Goal: Use online tool/utility: Use online tool/utility

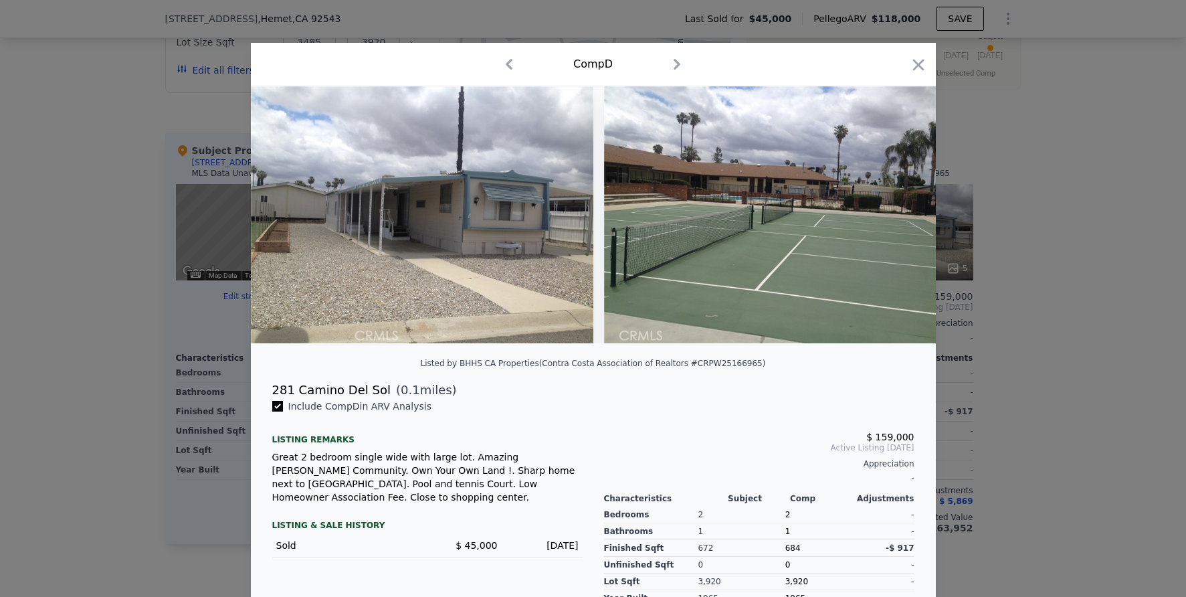
scroll to position [1247, 0]
click at [564, 17] on div at bounding box center [593, 298] width 1186 height 597
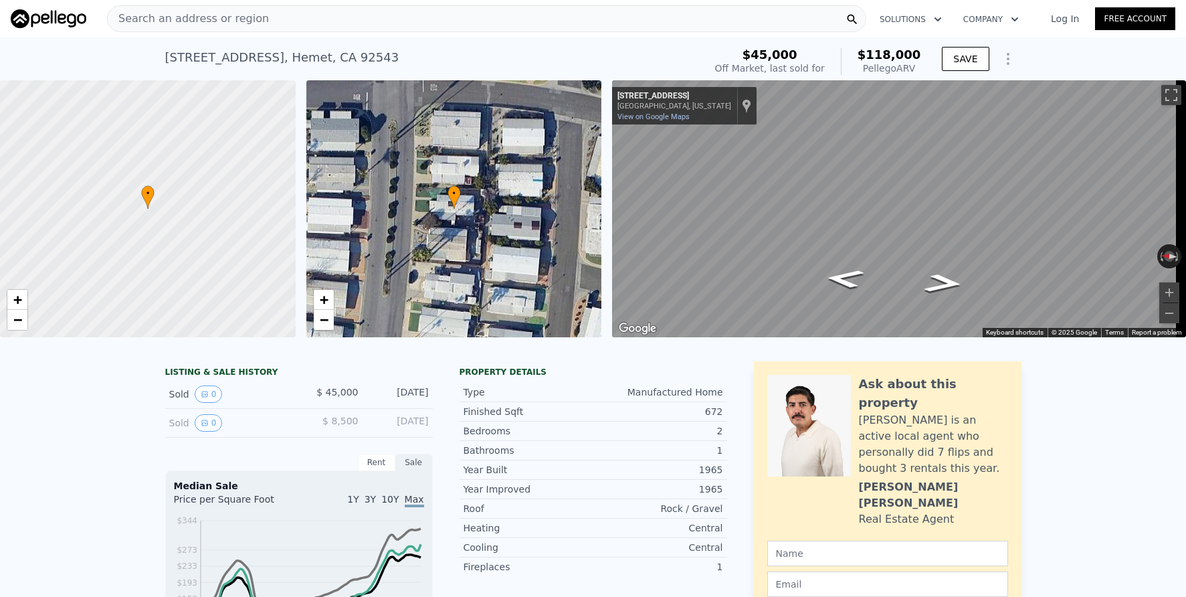
click at [336, 15] on div "Search an address or region" at bounding box center [487, 18] width 760 height 27
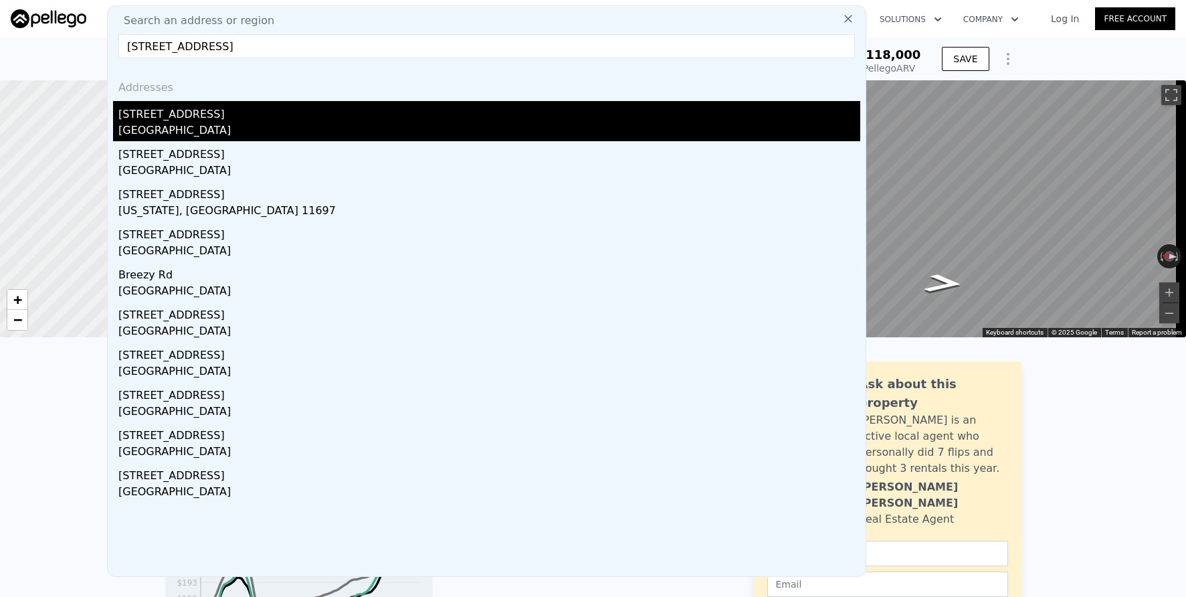
type input "[STREET_ADDRESS]"
click at [321, 128] on div "[GEOGRAPHIC_DATA]" at bounding box center [489, 131] width 742 height 19
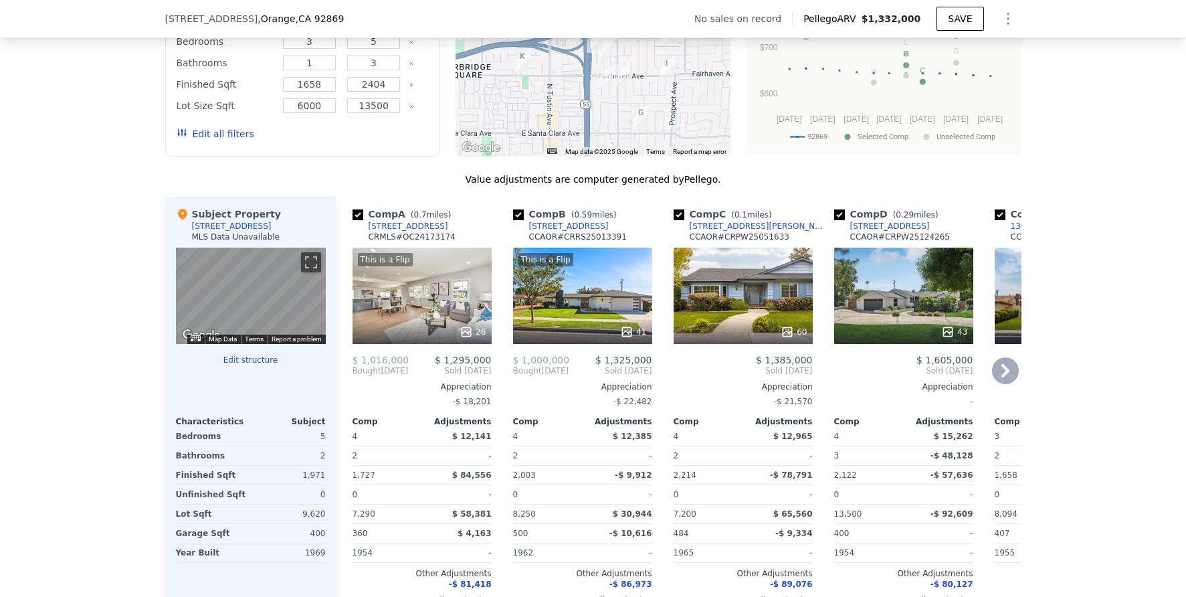
scroll to position [1014, 0]
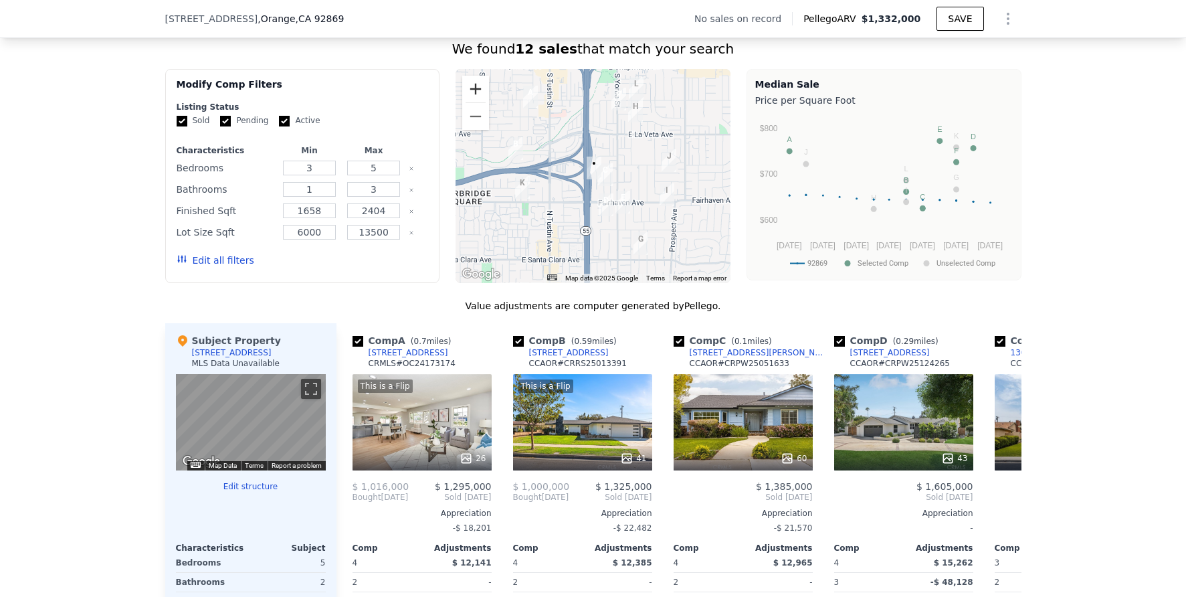
click at [475, 100] on button "Zoom in" at bounding box center [475, 89] width 27 height 27
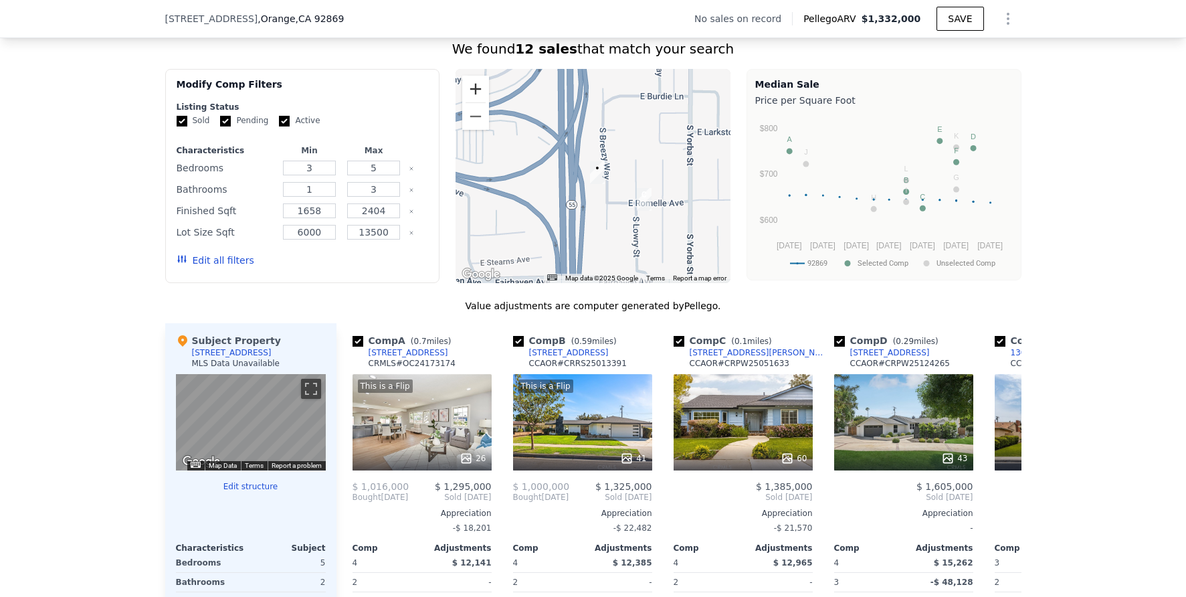
click at [475, 100] on button "Zoom in" at bounding box center [475, 89] width 27 height 27
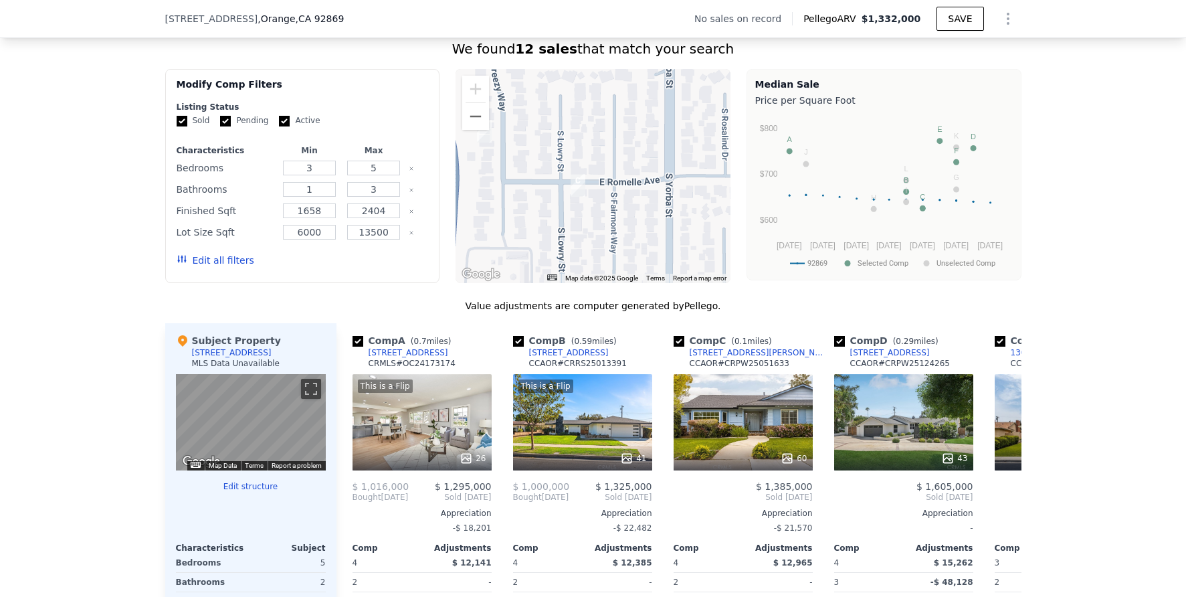
drag, startPoint x: 620, startPoint y: 261, endPoint x: 501, endPoint y: 212, distance: 129.4
click at [501, 212] on div at bounding box center [593, 176] width 275 height 214
click at [707, 445] on div "60" at bounding box center [743, 422] width 139 height 96
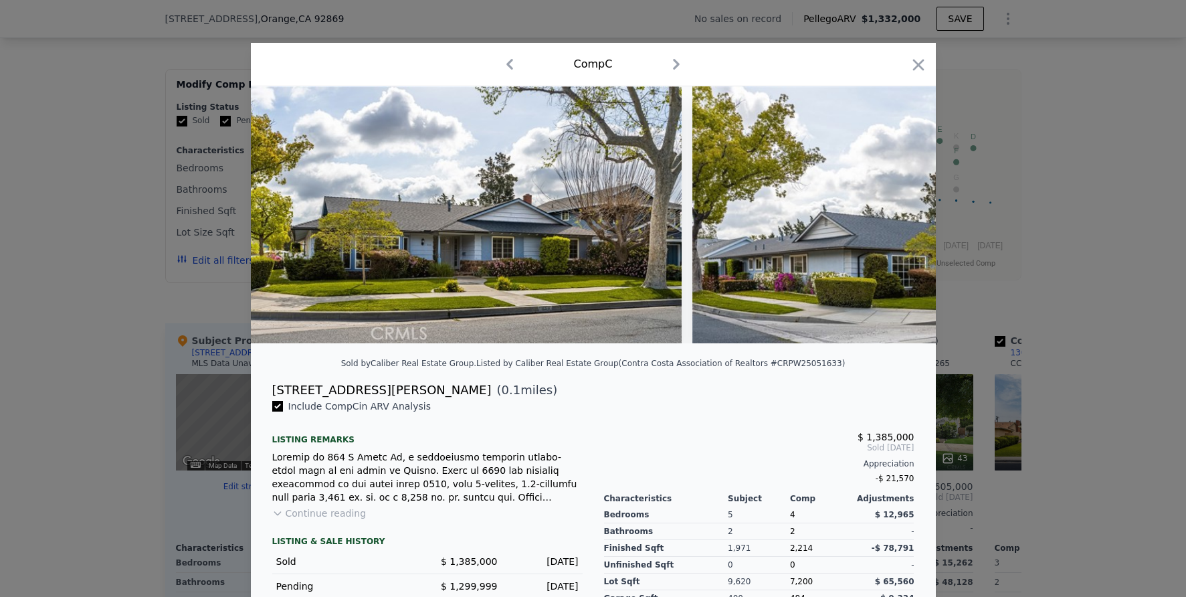
scroll to position [0, 23332]
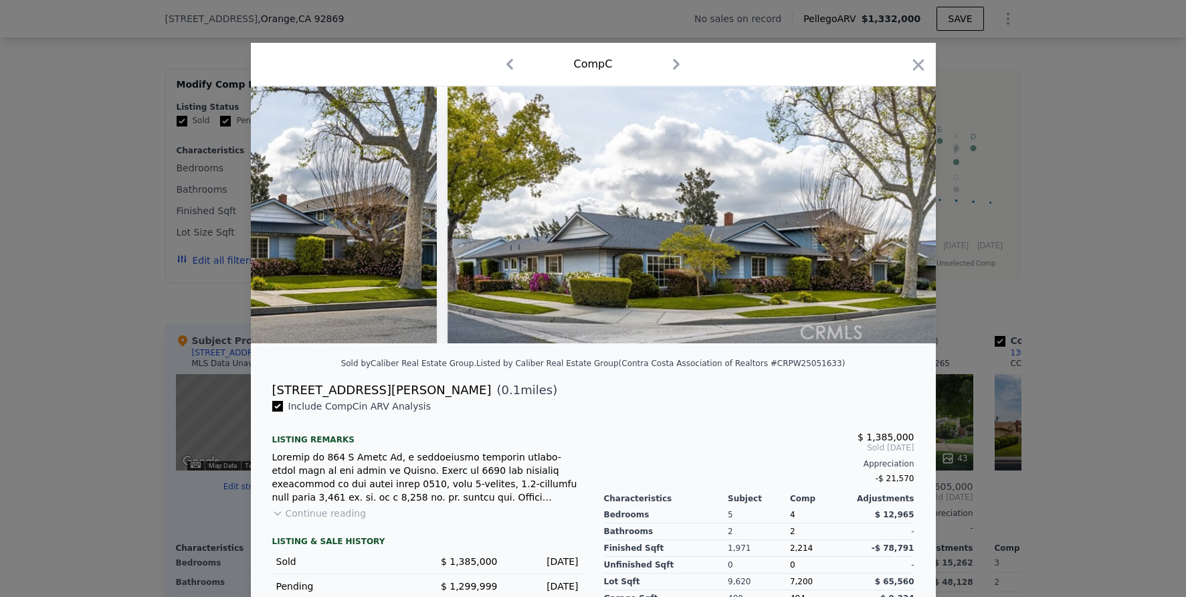
click at [1066, 408] on div at bounding box center [593, 298] width 1186 height 597
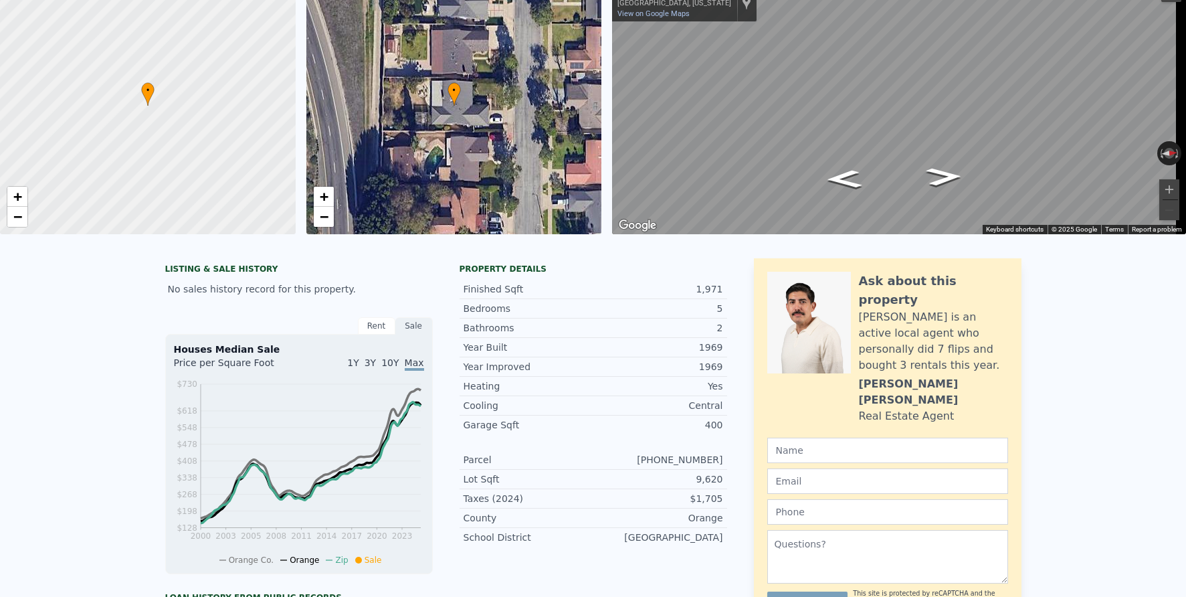
scroll to position [22, 0]
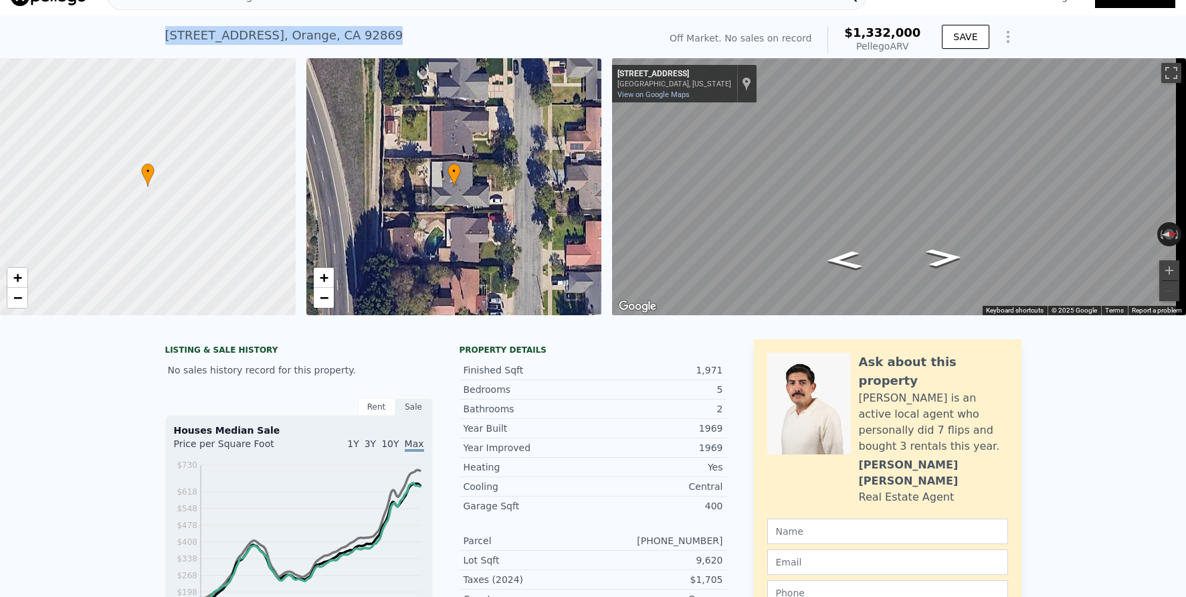
drag, startPoint x: 157, startPoint y: 33, endPoint x: 316, endPoint y: 35, distance: 158.6
click at [390, 33] on div "[STREET_ADDRESS] No sales on record (~ARV $1.332m ) Off Market. No sales on rec…" at bounding box center [593, 36] width 1186 height 43
copy div "[STREET_ADDRESS]"
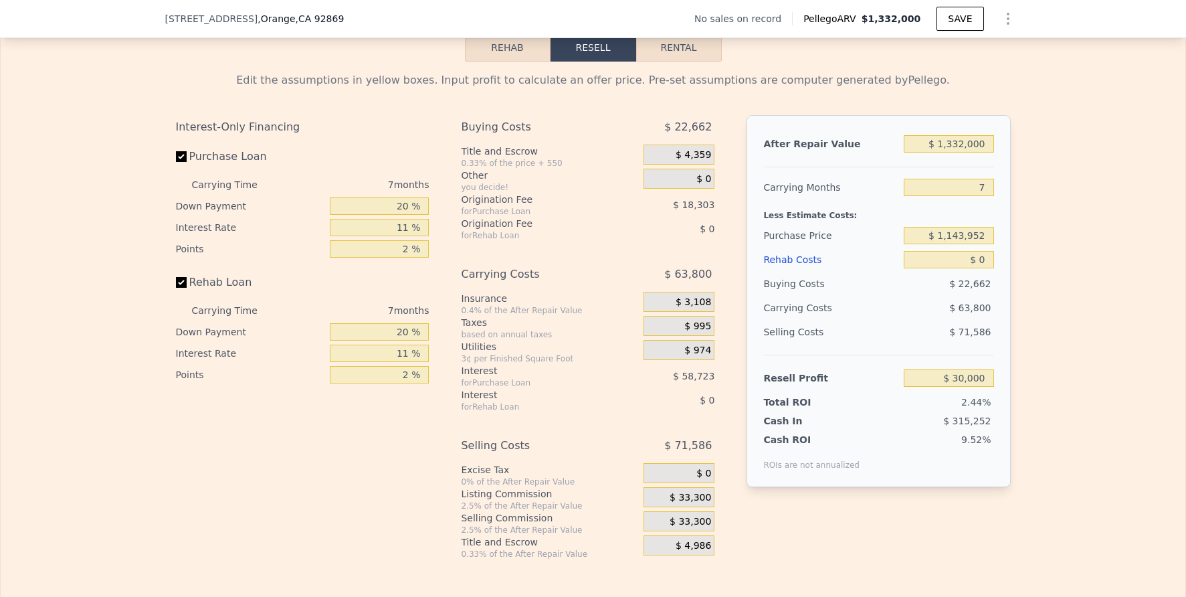
scroll to position [1879, 0]
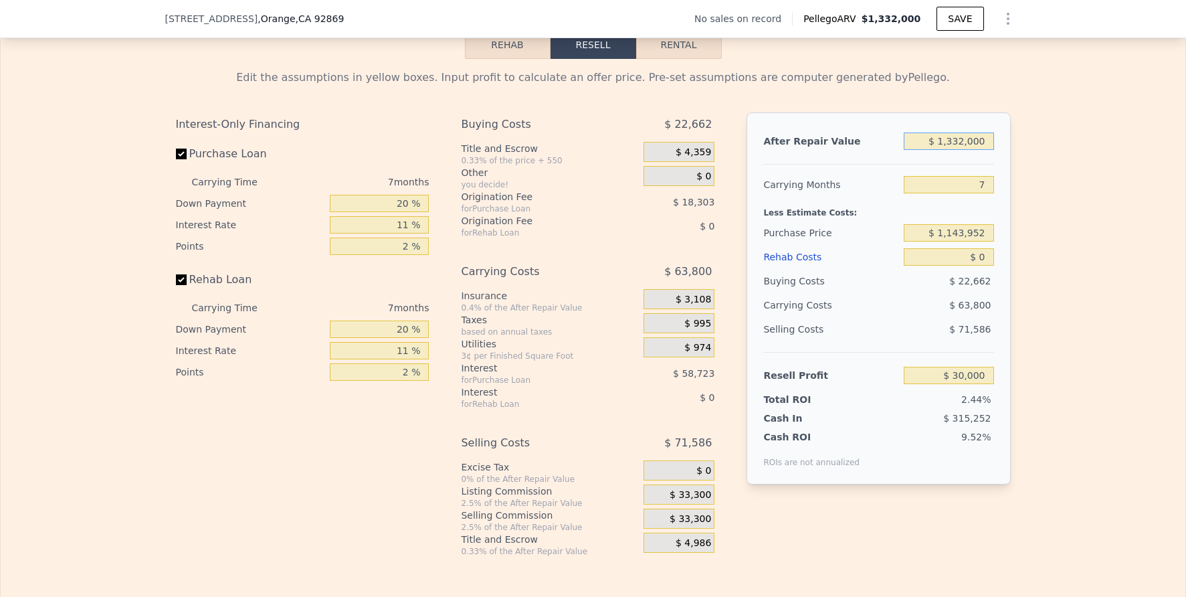
click at [968, 150] on input "$ 1,332,000" at bounding box center [949, 140] width 90 height 17
type input "$ 1"
type input "-$ 1,227,855"
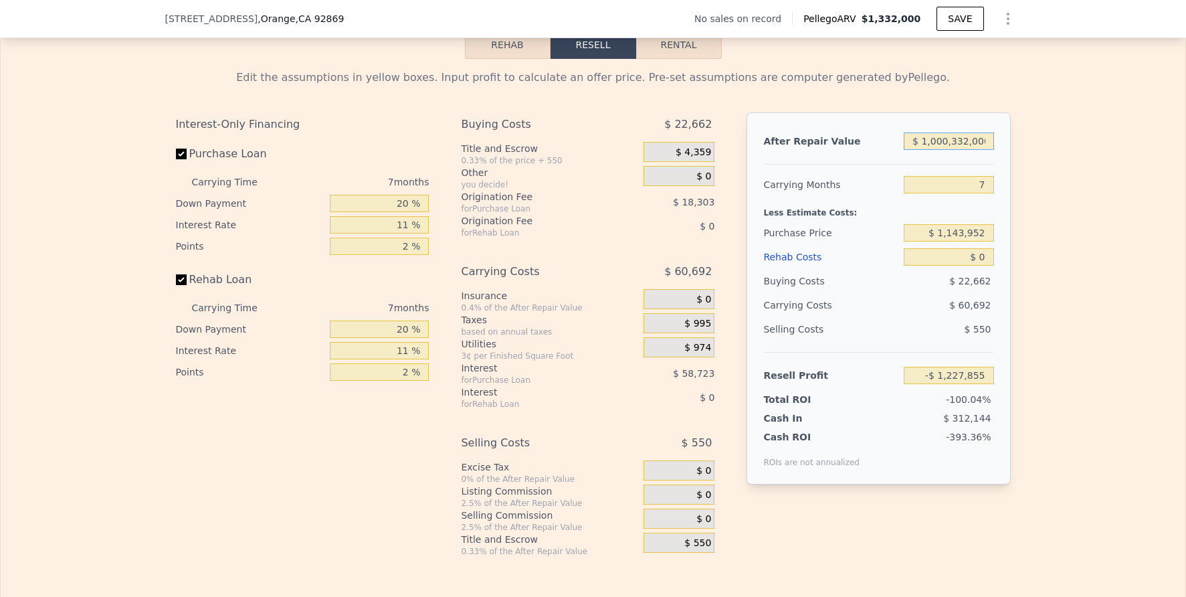
type input "$ 10,000,332,000"
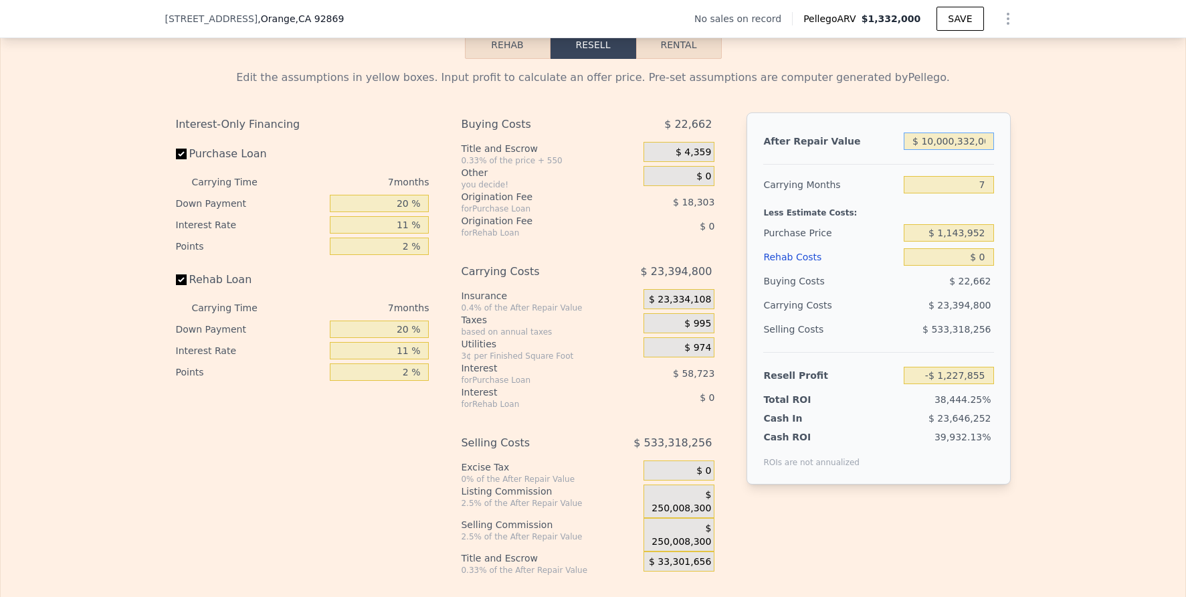
type input "$ 9,442,452,330"
click at [967, 150] on input "$ 10,000,332,000" at bounding box center [949, 140] width 90 height 17
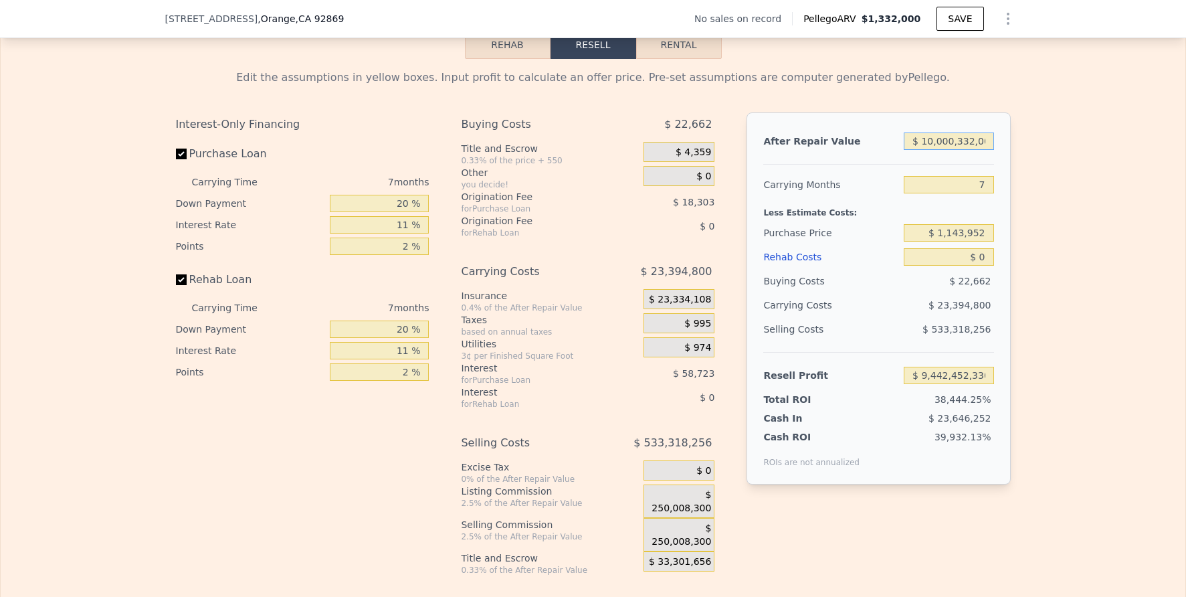
type input "$ 1"
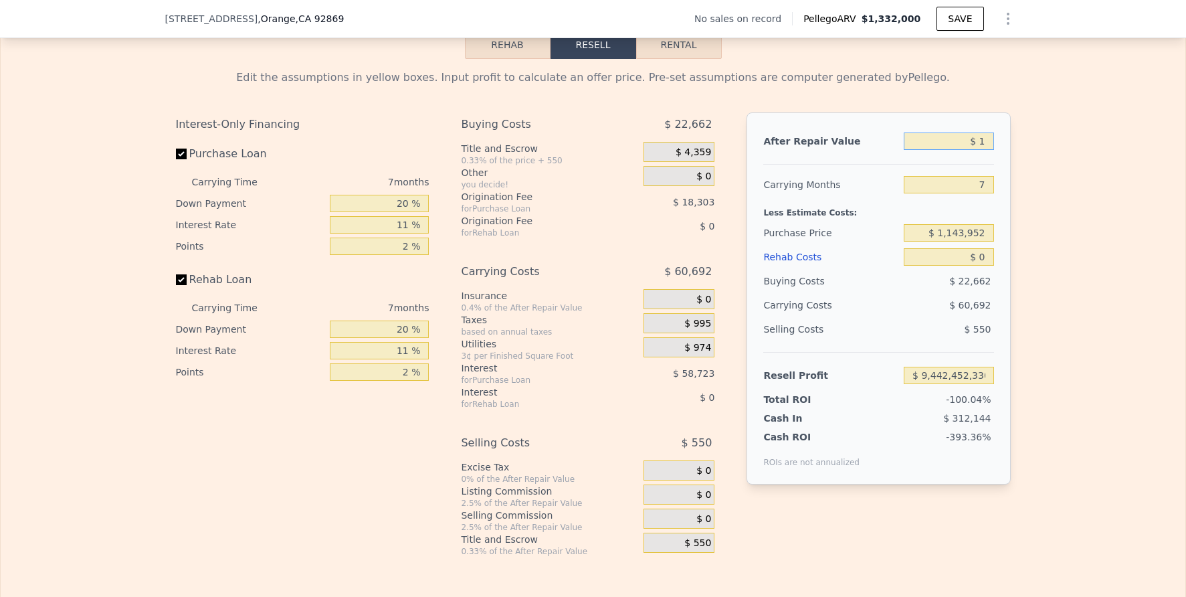
type input "-$ 1,227,855"
type input "$ 10"
type input "-$ 1,227,846"
type input "$ 108"
type input "-$ 1,227,754"
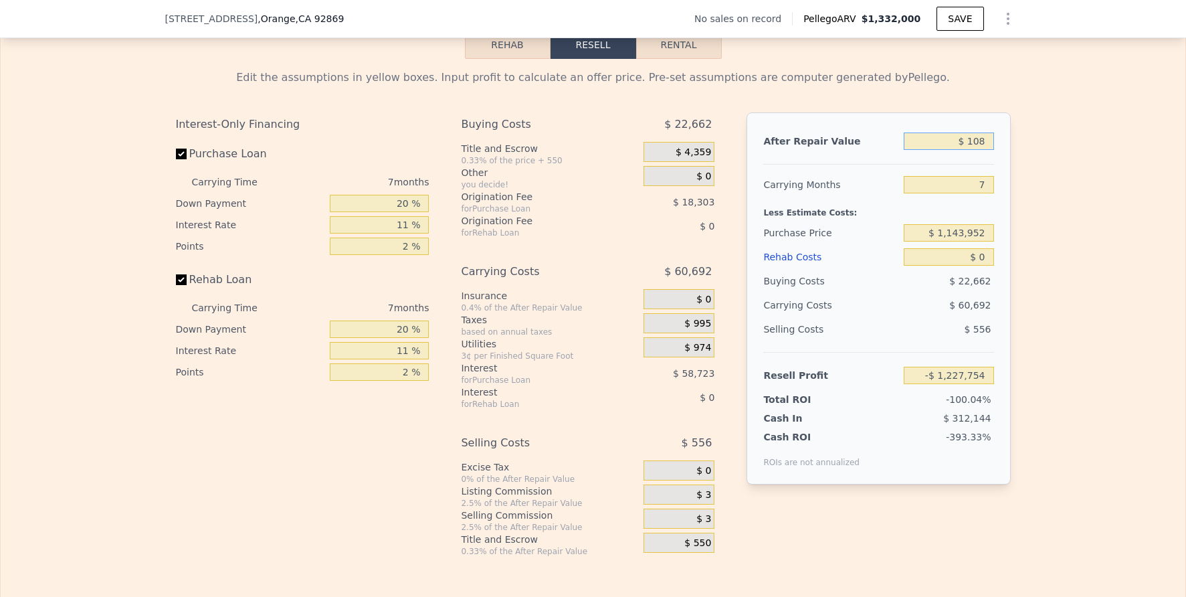
type input "$ 1,080"
type input "-$ 1,226,837"
type input "$ 10,808"
type input "-$ 1,217,649"
type input "$ 1,080"
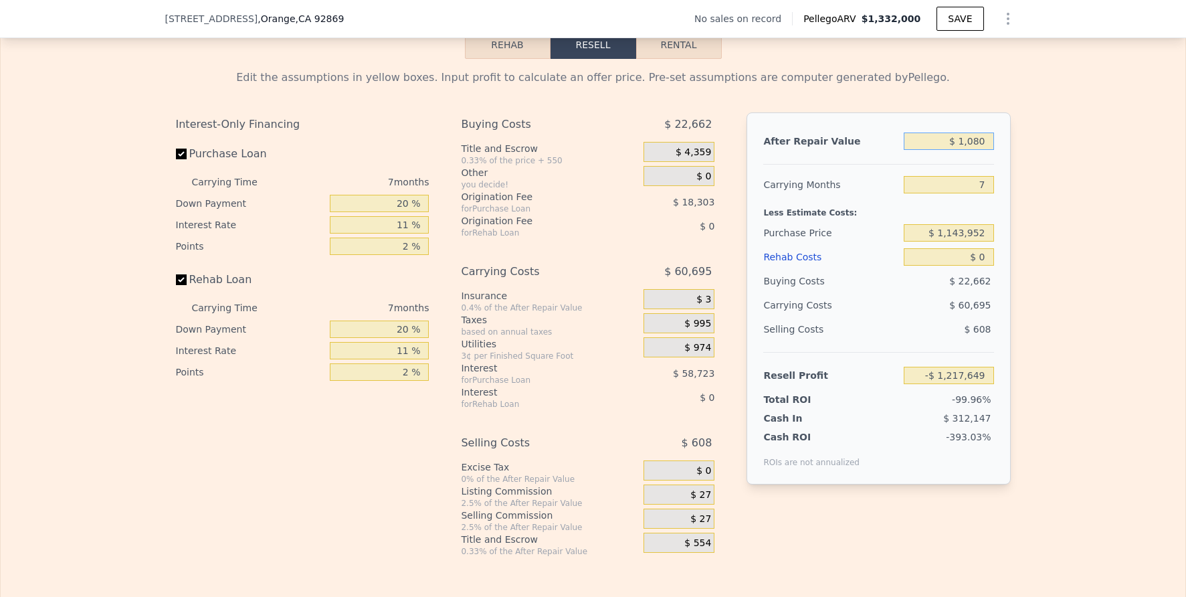
type input "-$ 1,226,837"
type input "$ 10,800"
type input "-$ 1,217,657"
type input "$ 108,000"
type input "-$ 1,125,868"
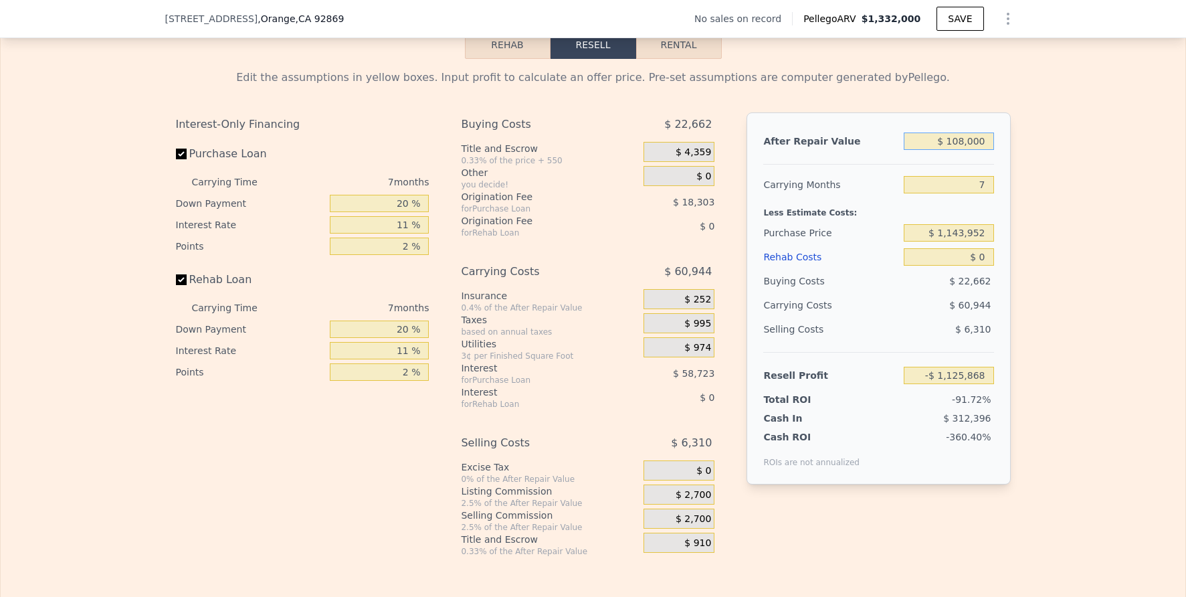
type input "$ 1,080,000"
type input "-$ 207,972"
type input "$ 1,080,000"
click at [982, 242] on input "$ 1,143,952" at bounding box center [949, 232] width 90 height 17
click at [984, 242] on input "$ 1,143,952" at bounding box center [949, 232] width 90 height 17
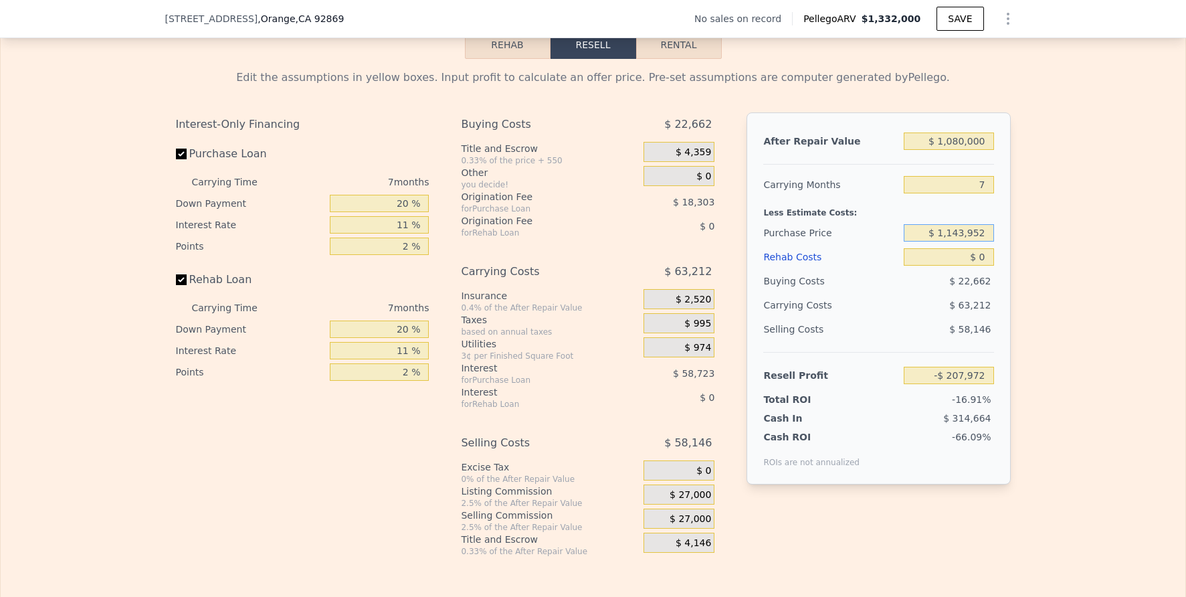
click at [984, 242] on input "$ 1,143,952" at bounding box center [949, 232] width 90 height 17
type input "$ 1,300,000"
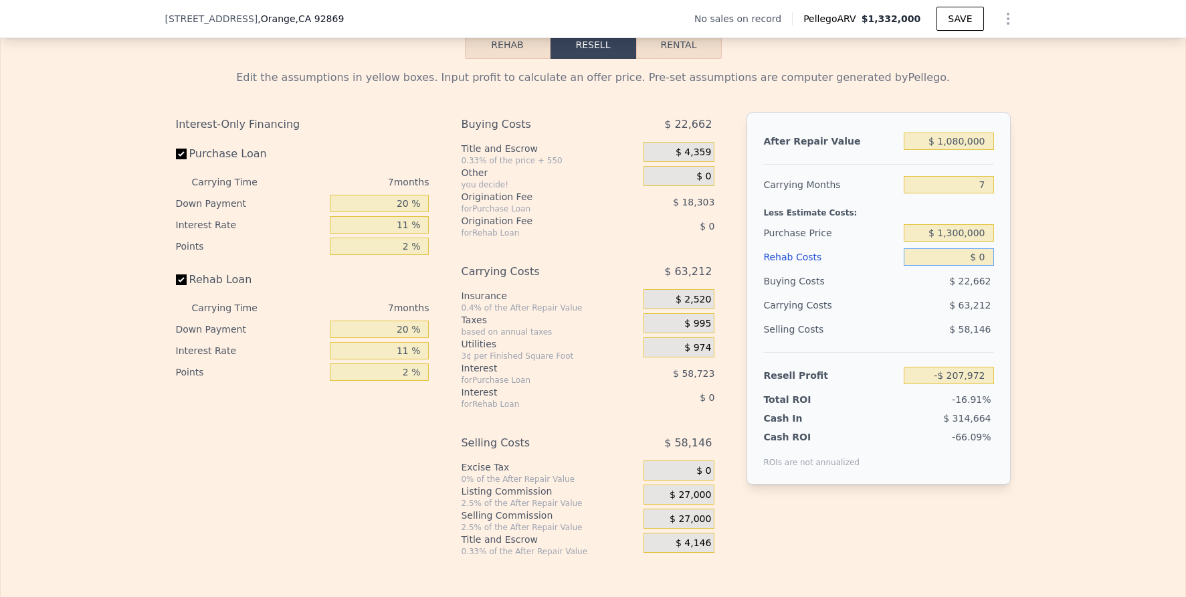
click at [977, 266] on input "$ 0" at bounding box center [949, 256] width 90 height 17
type input "-$ 375,045"
click at [977, 266] on input "$ 0" at bounding box center [949, 256] width 90 height 17
type input "$ 1"
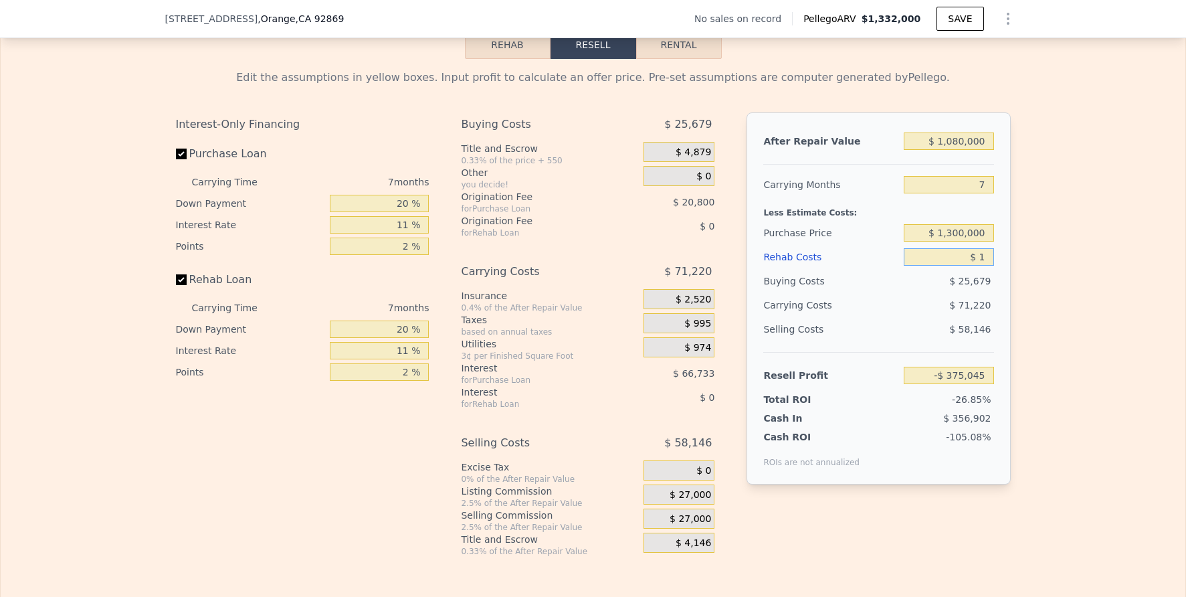
type input "-$ 375,046"
type input "$ 10"
type input "-$ 375,055"
type input "$ 100"
type input "-$ 375,154"
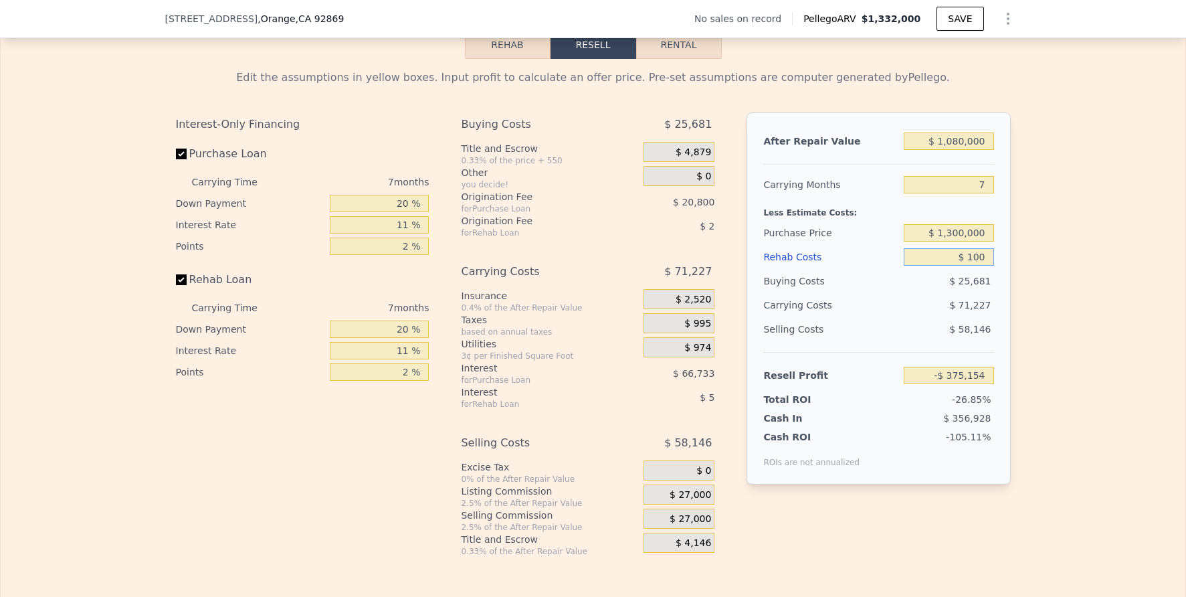
type input "$ 1,000"
type input "-$ 376,110"
type input "$ 10,000"
type input "-$ 385,716"
type input "$ 100,000"
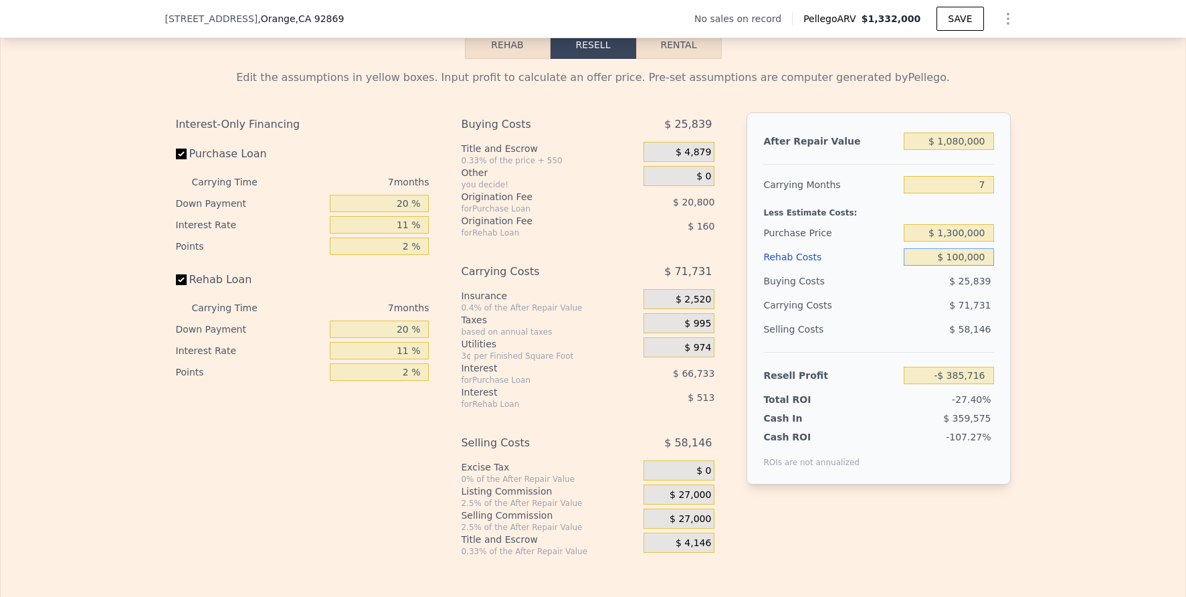
type input "-$ 481,776"
type input "$ 100,000"
click at [1051, 309] on div "Edit the assumptions in yellow boxes. Input profit to calculate an offer price.…" at bounding box center [593, 308] width 1185 height 498
click at [1045, 325] on div "Edit the assumptions in yellow boxes. Input profit to calculate an offer price.…" at bounding box center [593, 308] width 1185 height 498
click at [972, 242] on input "$ 1,300,000" at bounding box center [949, 232] width 90 height 17
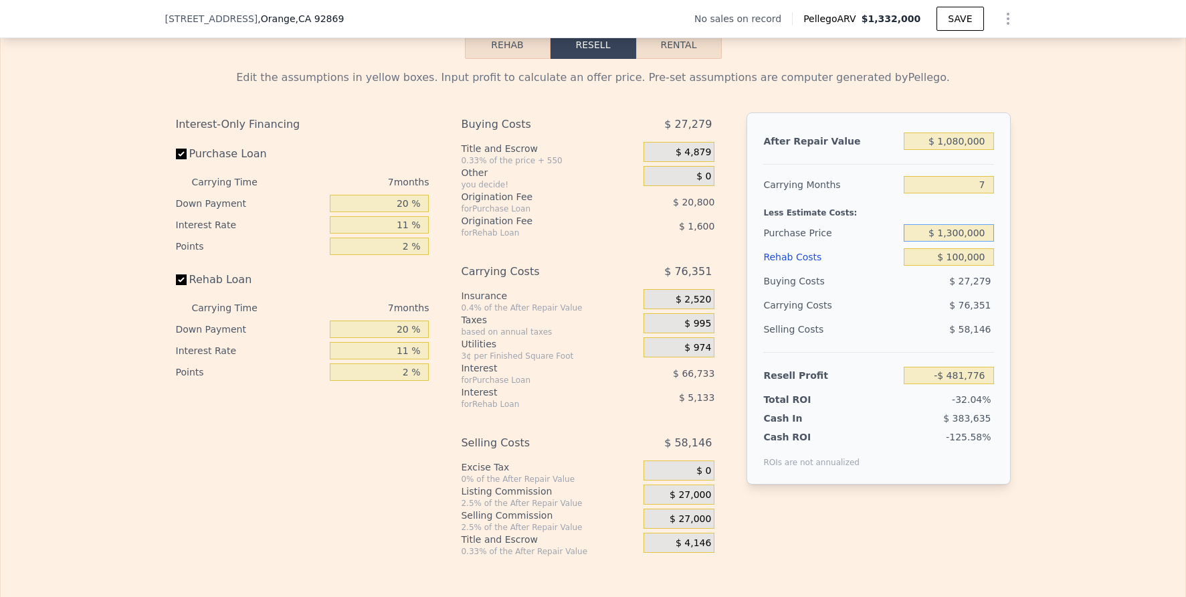
click at [972, 242] on input "$ 1,300,000" at bounding box center [949, 232] width 90 height 17
type input "$ 1,080,000"
click at [972, 150] on input "$ 1,080,000" at bounding box center [949, 140] width 90 height 17
type input "-$ 246,232"
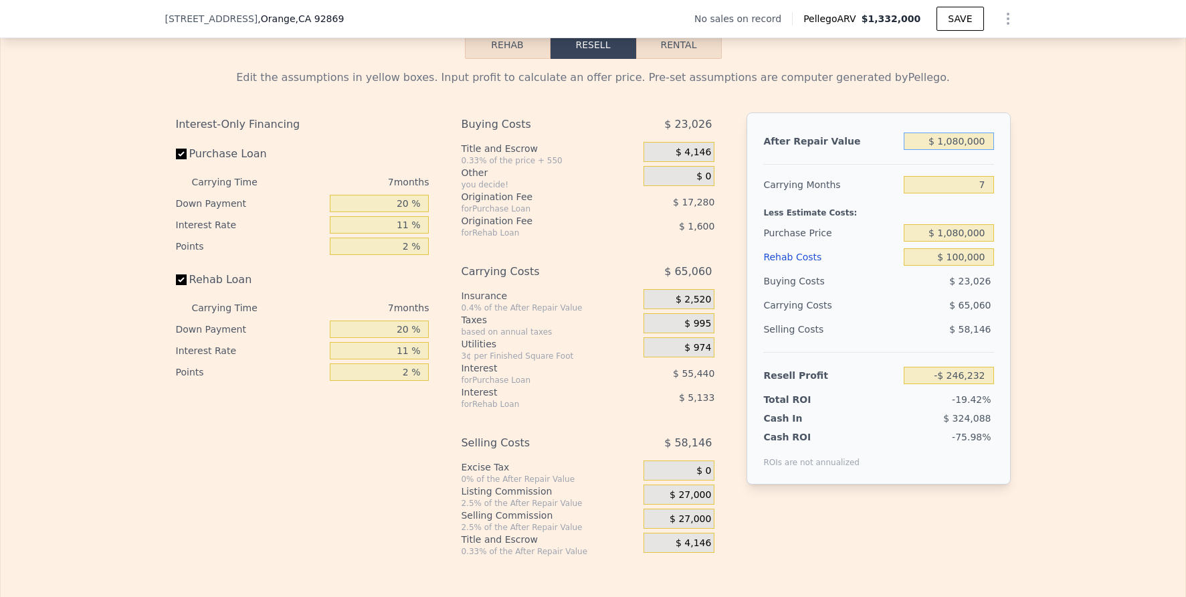
click at [972, 150] on input "$ 1,080,000" at bounding box center [949, 140] width 90 height 17
type input "$ 1"
type input "-$ 1,266,115"
type input "$ 13"
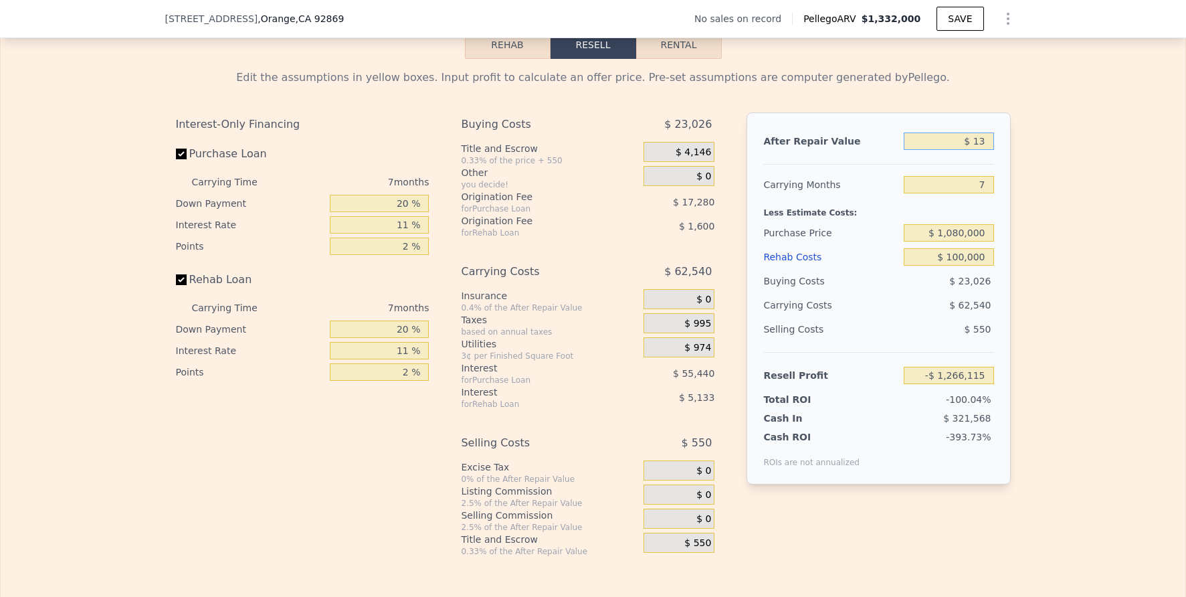
type input "-$ 1,266,103"
type input "$ 130"
type input "-$ 1,265,992"
type input "$ 1,300"
type input "-$ 1,264,889"
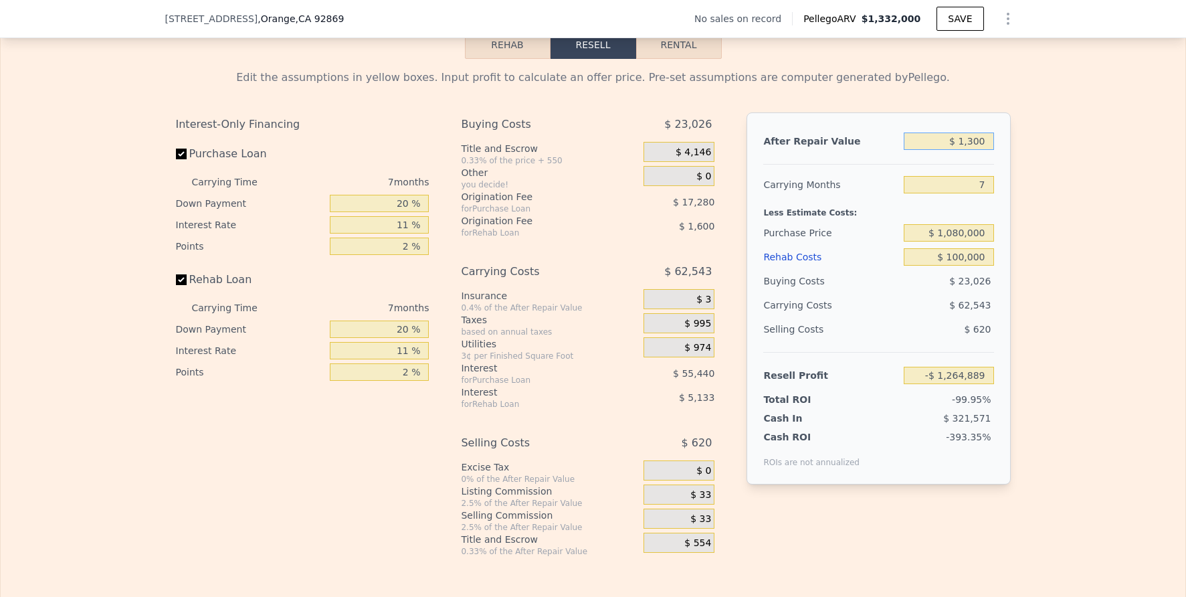
type input "$ 13,000"
type input "-$ 1,253,839"
type input "$ 1,300,000"
type input "-$ 38,478"
click at [1066, 269] on div "Edit the assumptions in yellow boxes. Input profit to calculate an offer price.…" at bounding box center [593, 308] width 1185 height 498
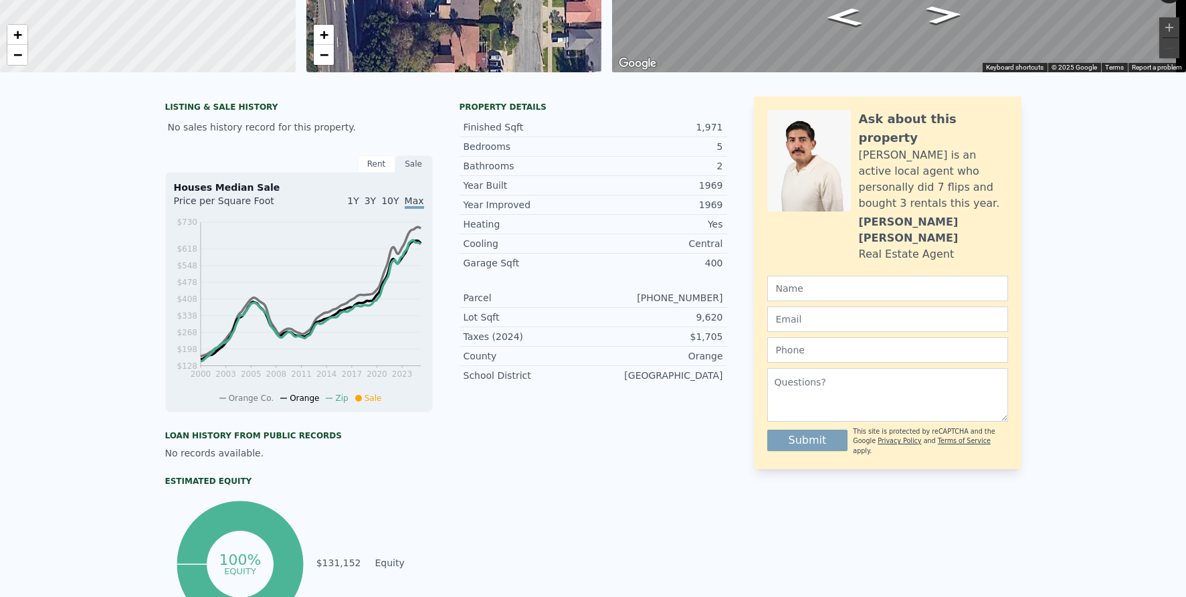
scroll to position [5, 0]
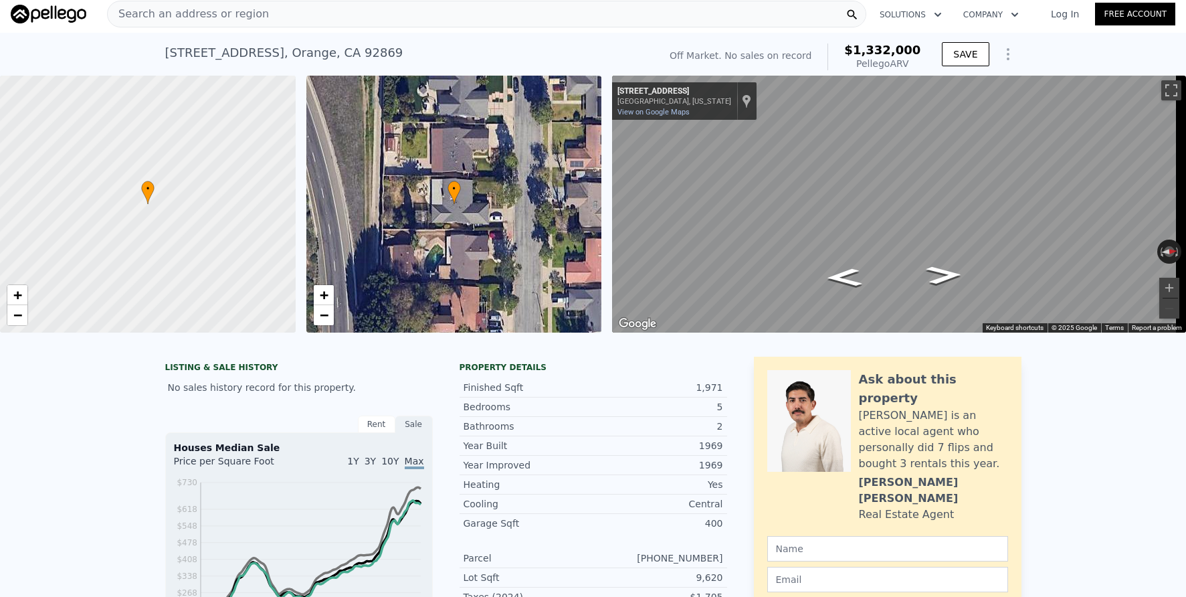
type input "$ 1,332,000"
type input "$ 0"
type input "$ 30,000"
